Goal: Information Seeking & Learning: Learn about a topic

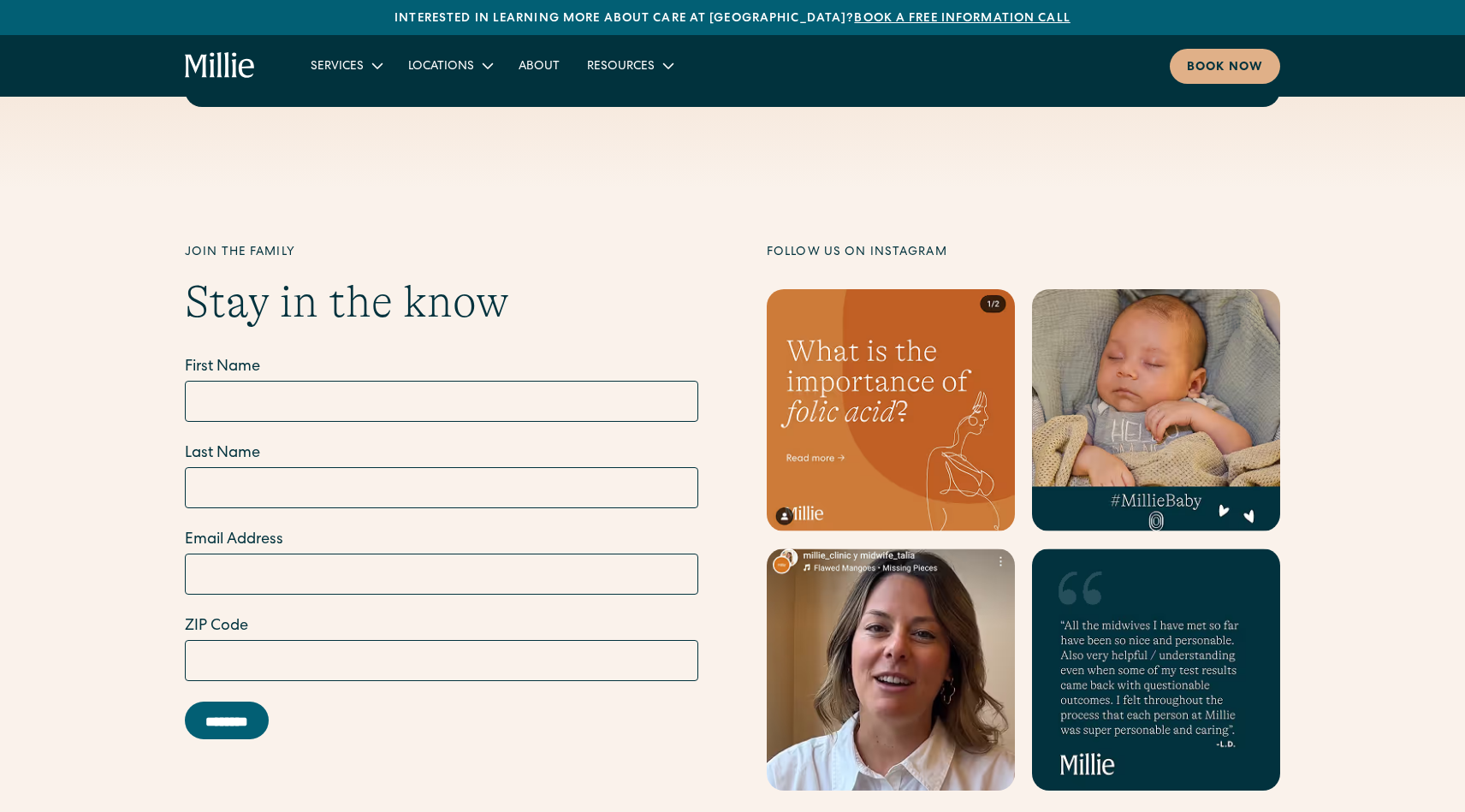
scroll to position [6877, 0]
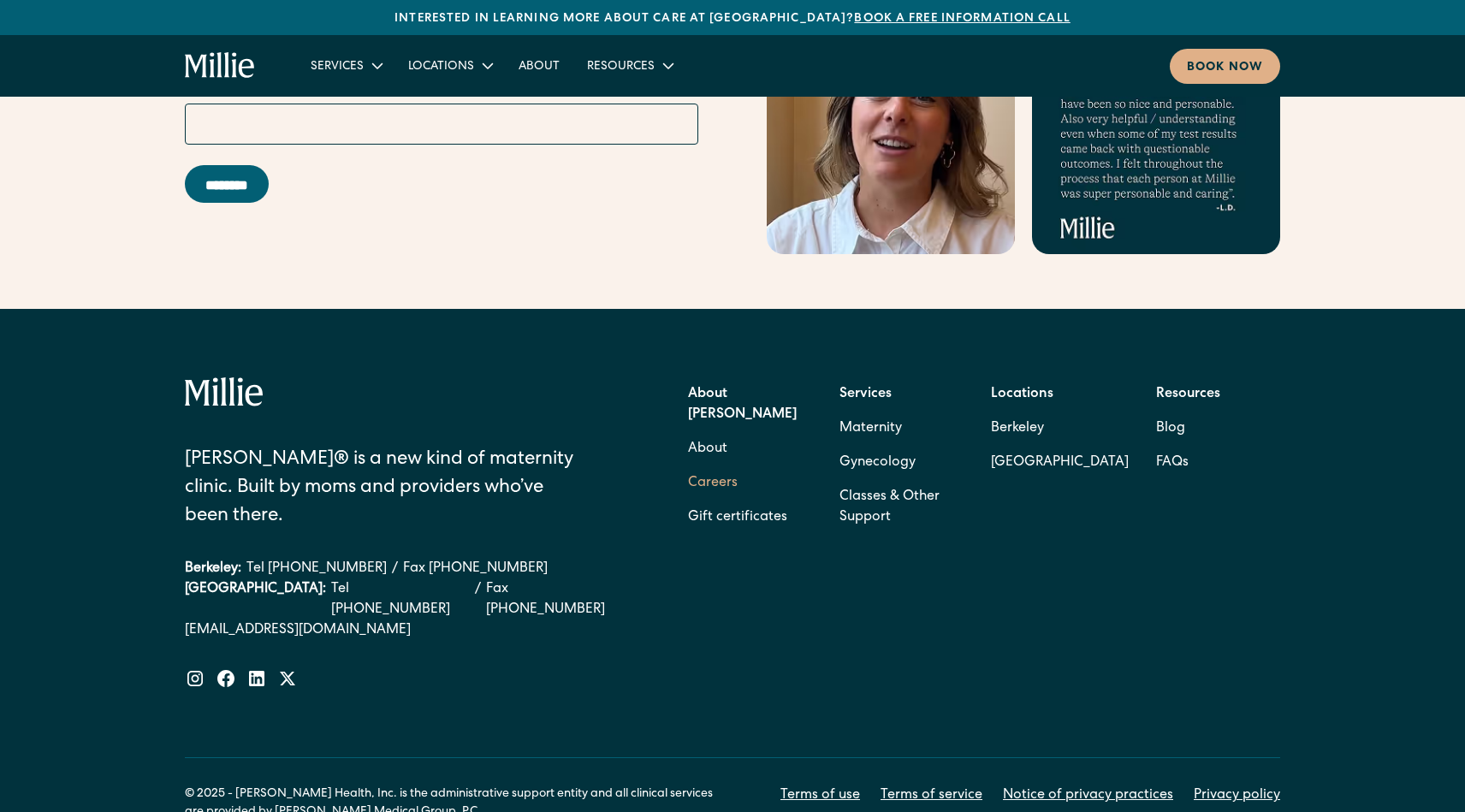
click at [724, 467] on link "Careers" at bounding box center [712, 483] width 49 height 34
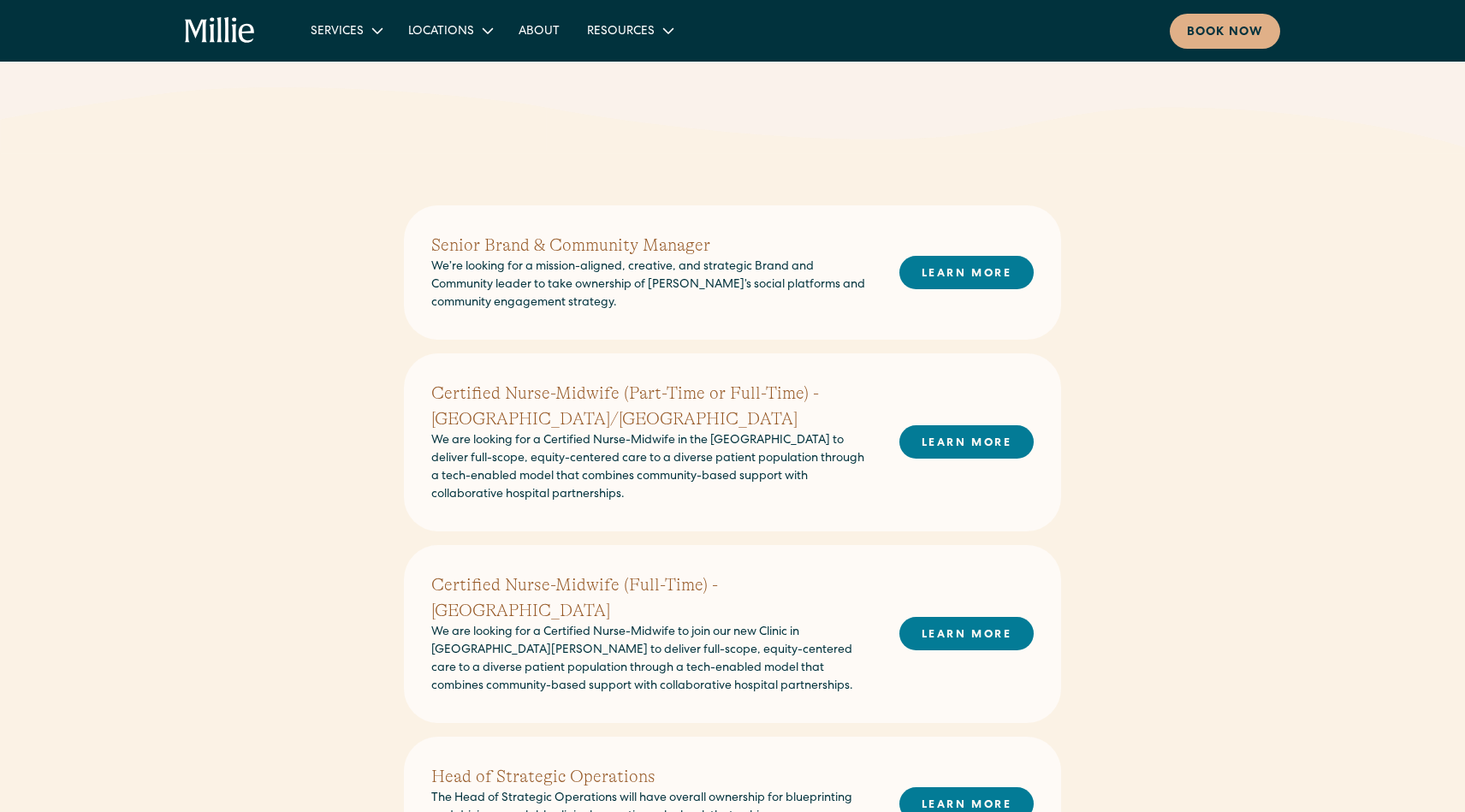
scroll to position [332, 0]
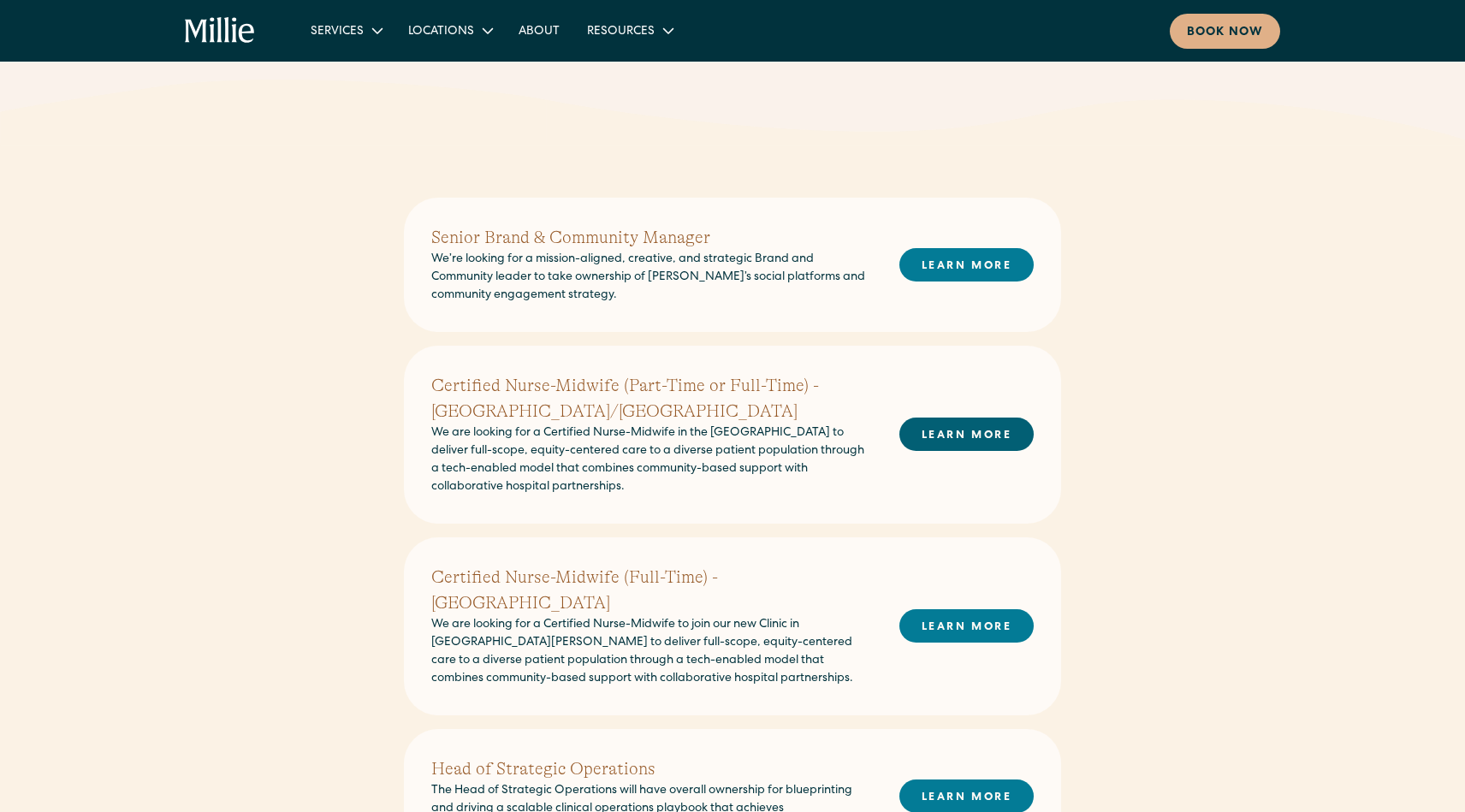
click at [934, 439] on link "LEARN MORE" at bounding box center [966, 434] width 134 height 33
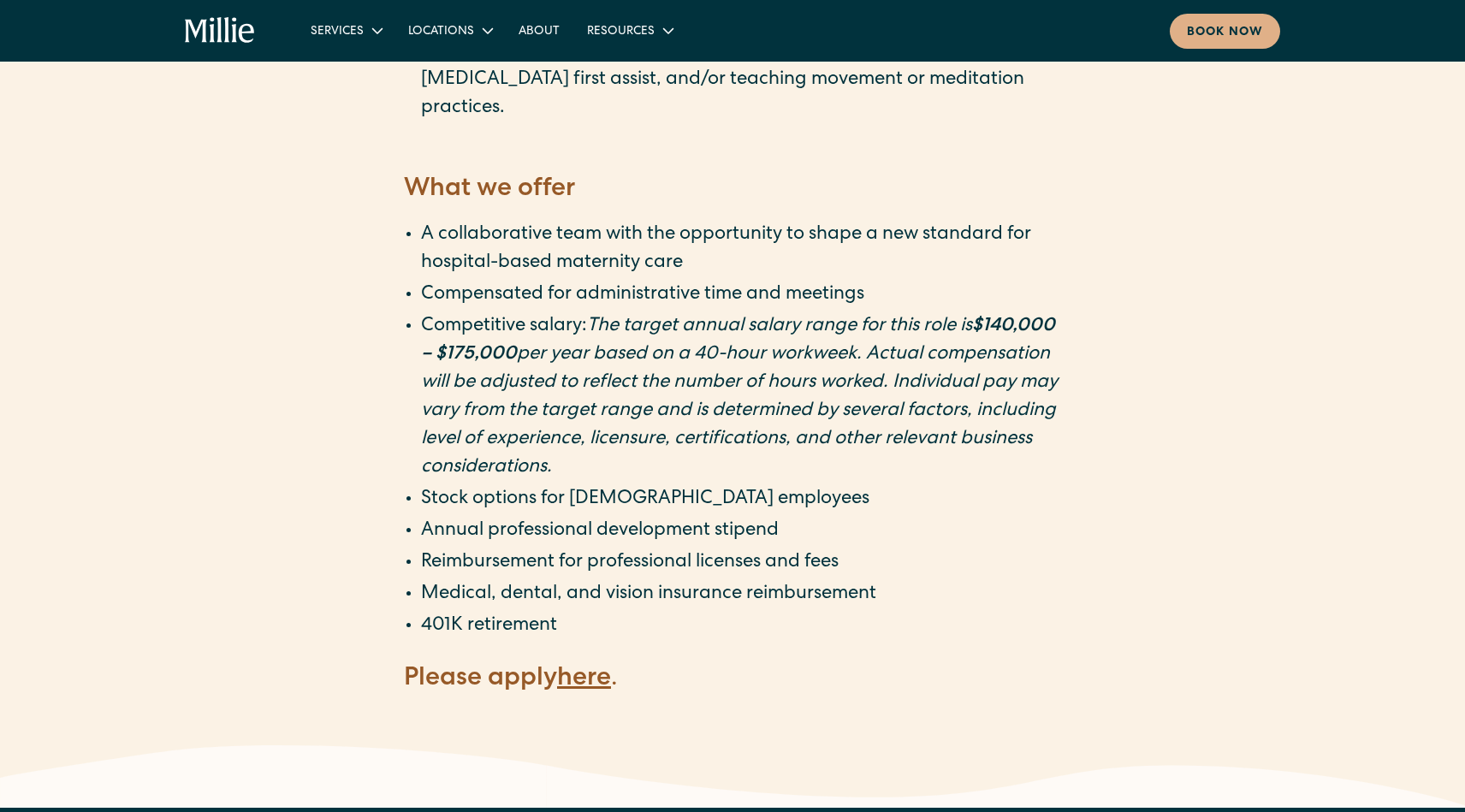
scroll to position [2980, 0]
